Goal: Information Seeking & Learning: Learn about a topic

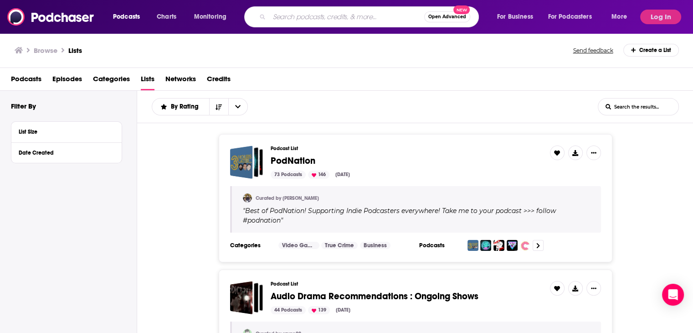
click at [368, 13] on input "Search podcasts, credits, & more..." at bounding box center [346, 17] width 155 height 15
type input "armchair expert"
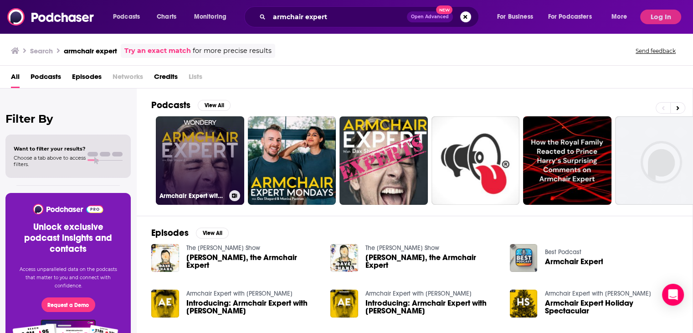
click at [191, 176] on link "Armchair Expert with [PERSON_NAME]" at bounding box center [200, 160] width 88 height 88
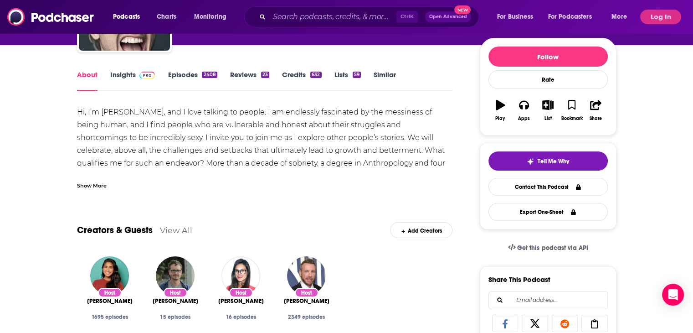
scroll to position [46, 0]
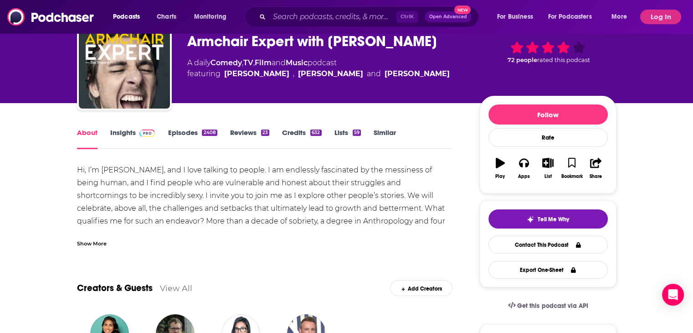
click at [117, 131] on link "Insights" at bounding box center [132, 138] width 45 height 21
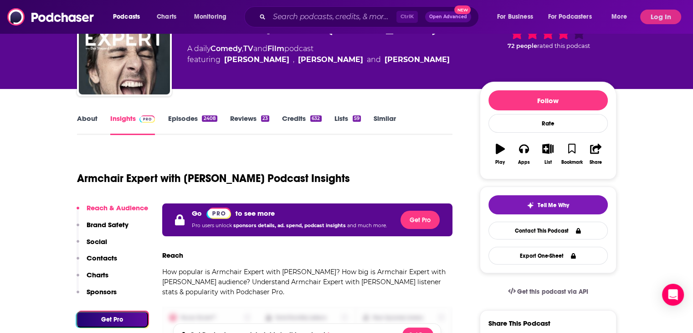
scroll to position [137, 0]
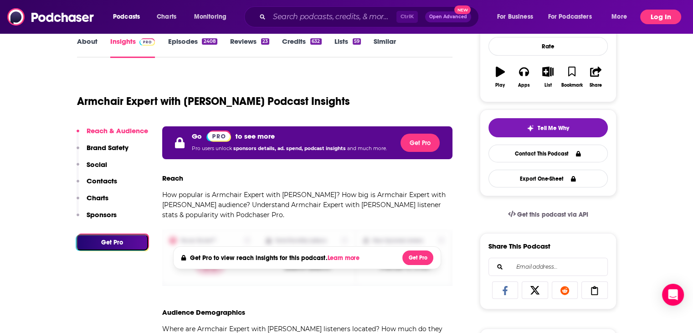
click at [652, 15] on button "Log In" at bounding box center [660, 17] width 41 height 15
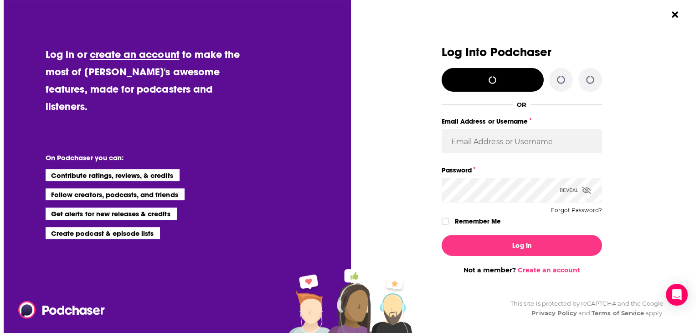
scroll to position [0, 0]
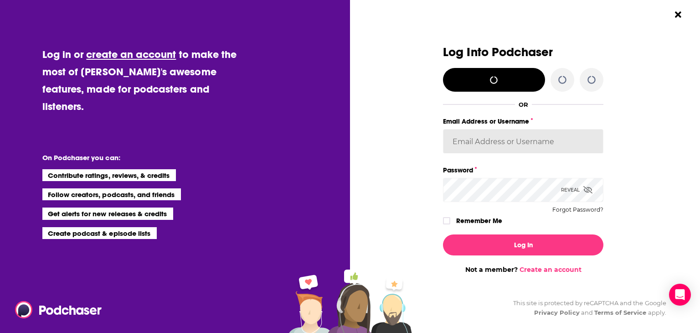
type input "[EMAIL_ADDRESS][DOMAIN_NAME]"
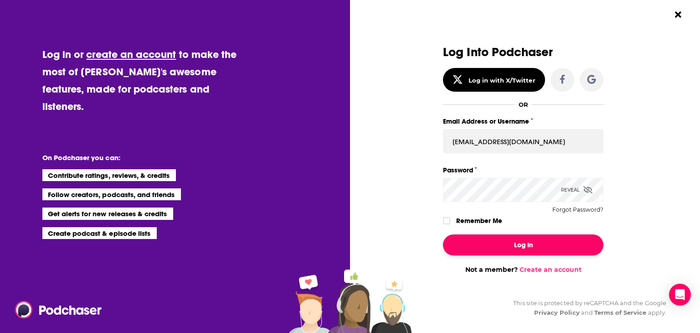
click at [523, 251] on button "Log In" at bounding box center [523, 244] width 160 height 21
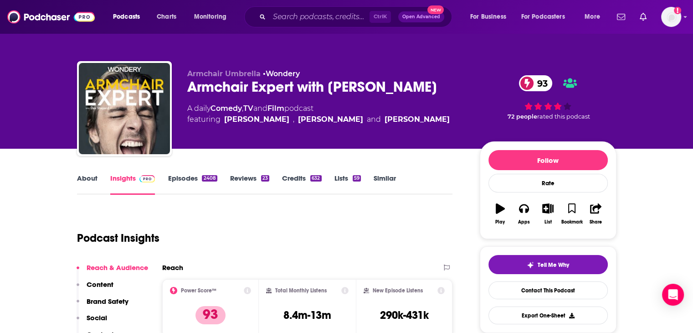
click at [82, 177] on link "About" at bounding box center [87, 184] width 21 height 21
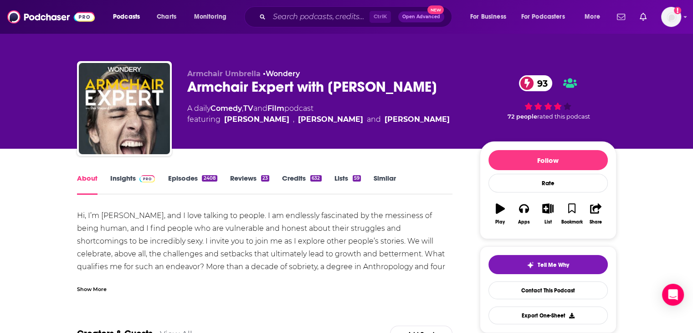
click at [93, 288] on div "Show More" at bounding box center [92, 288] width 30 height 9
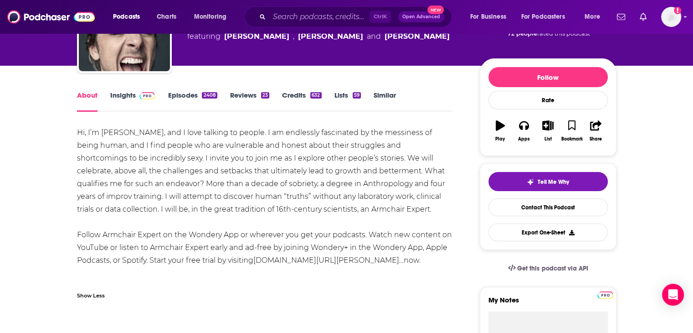
scroll to position [91, 0]
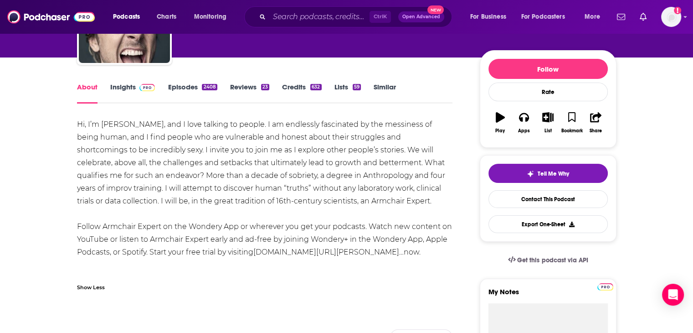
click at [132, 87] on link "Insights" at bounding box center [132, 92] width 45 height 21
